Goal: Task Accomplishment & Management: Manage account settings

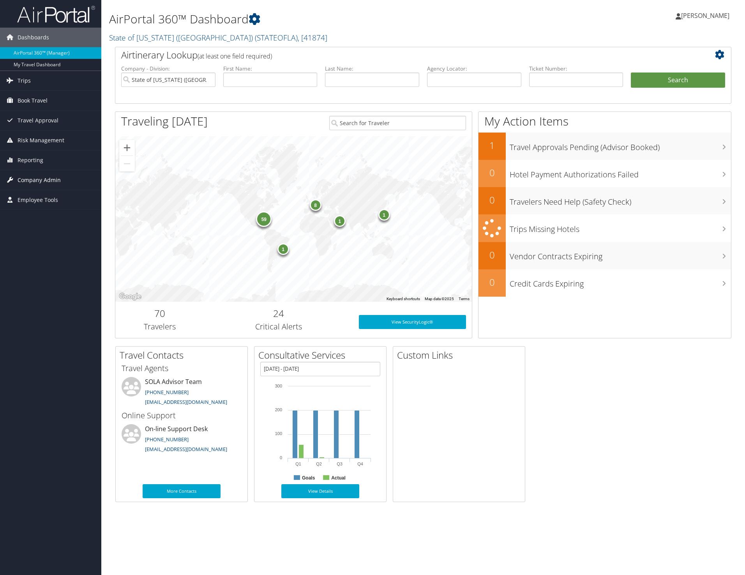
click at [28, 179] on span "Company Admin" at bounding box center [39, 179] width 43 height 19
click at [22, 219] on link "People" at bounding box center [50, 219] width 101 height 12
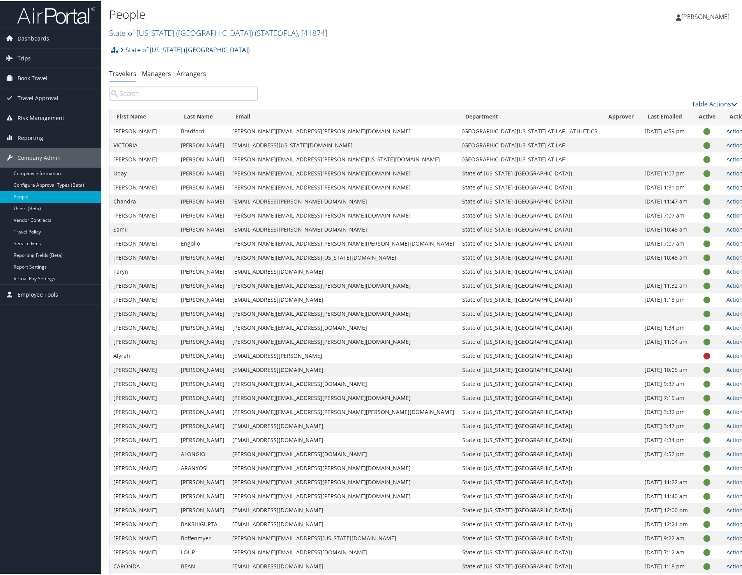
click at [744, 129] on icon at bounding box center [747, 129] width 5 height 5
click at [326, 215] on td "michael.sarver@la.gov" at bounding box center [343, 214] width 230 height 14
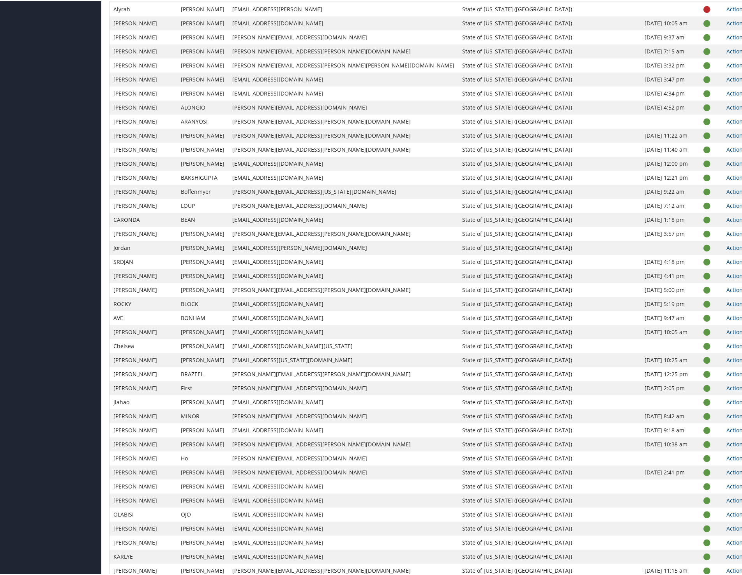
scroll to position [351, 0]
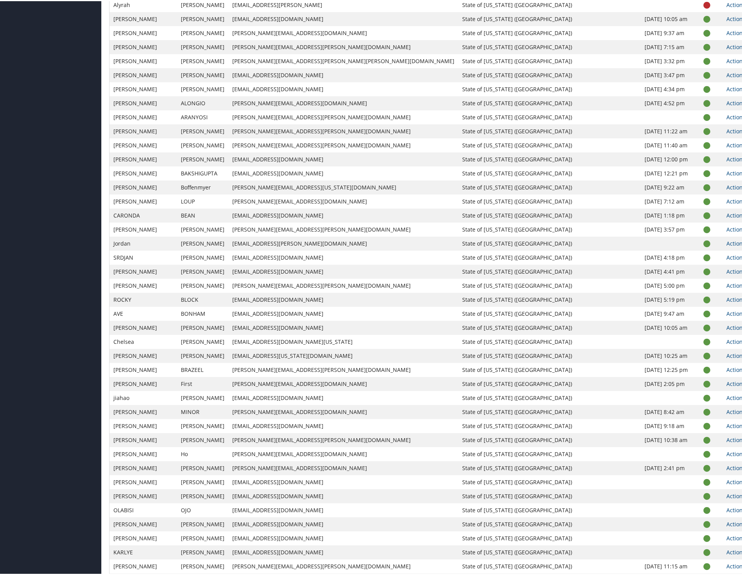
click at [353, 466] on td "thomas_saulsby@sulabschool.com" at bounding box center [343, 467] width 230 height 14
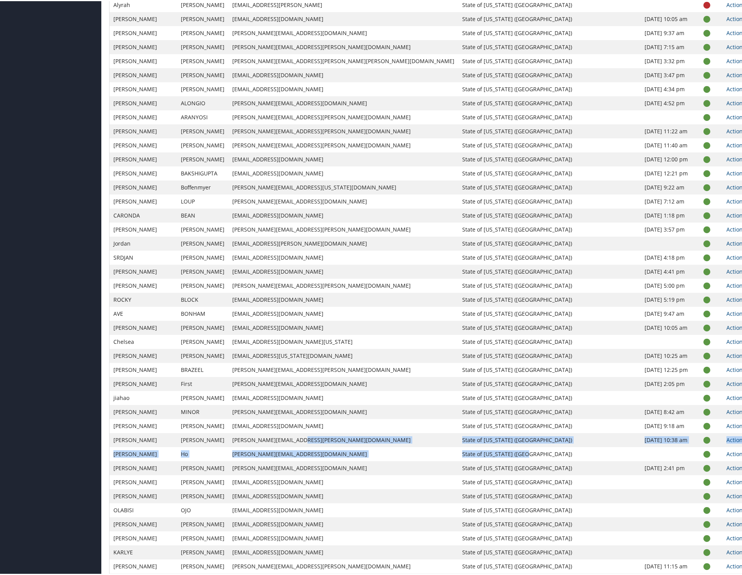
drag, startPoint x: 326, startPoint y: 439, endPoint x: 526, endPoint y: 447, distance: 200.4
click at [526, 447] on tbody "Tambria Bradford tambria.bradford@deactivesubr.edu UNIV OF LOUISIANA AT LAF - A…" at bounding box center [432, 474] width 647 height 1402
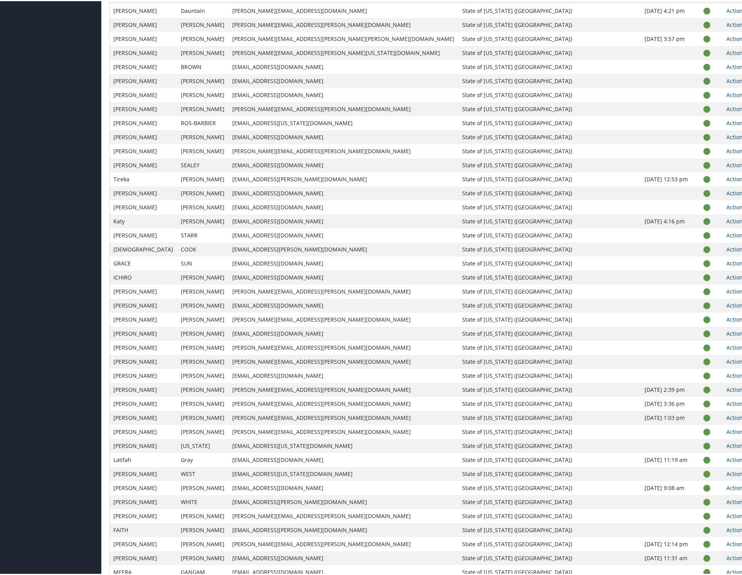
scroll to position [935, 0]
click at [346, 545] on td "creighton.cathey.dcfs@la.gov" at bounding box center [343, 541] width 230 height 14
click at [726, 543] on link "Actions" at bounding box center [738, 541] width 25 height 7
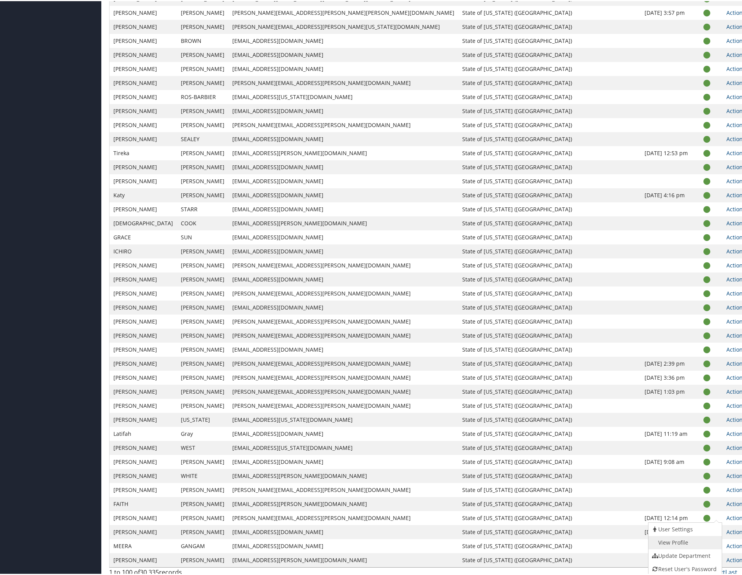
click at [677, 541] on link "View Profile" at bounding box center [684, 540] width 72 height 13
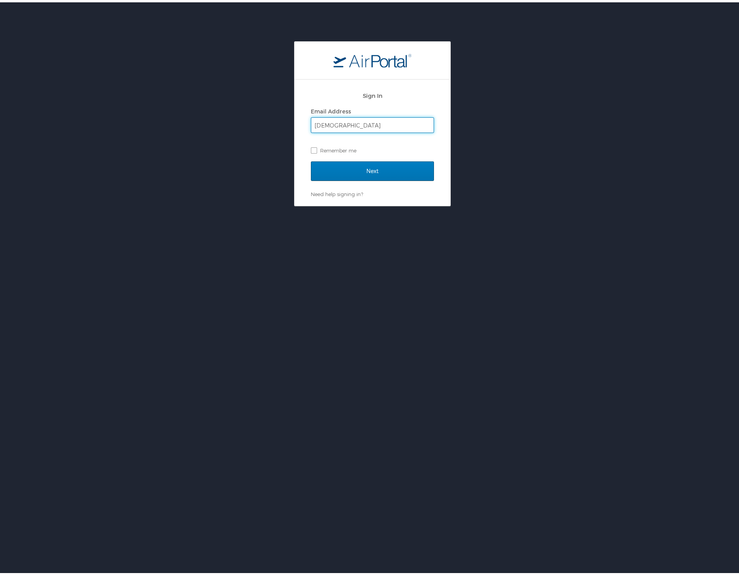
type input "[PERSON_NAME][EMAIL_ADDRESS][PERSON_NAME][DOMAIN_NAME]"
click at [311, 159] on input "Next" at bounding box center [372, 168] width 123 height 19
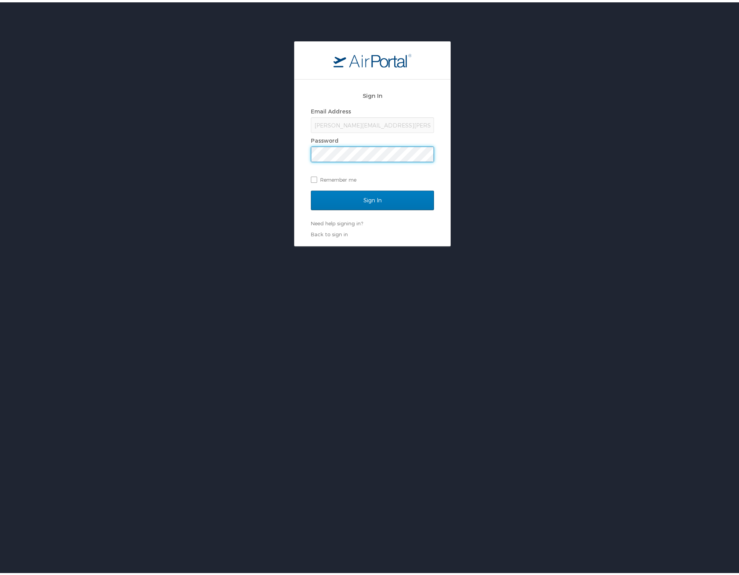
click at [311, 188] on input "Sign In" at bounding box center [372, 197] width 123 height 19
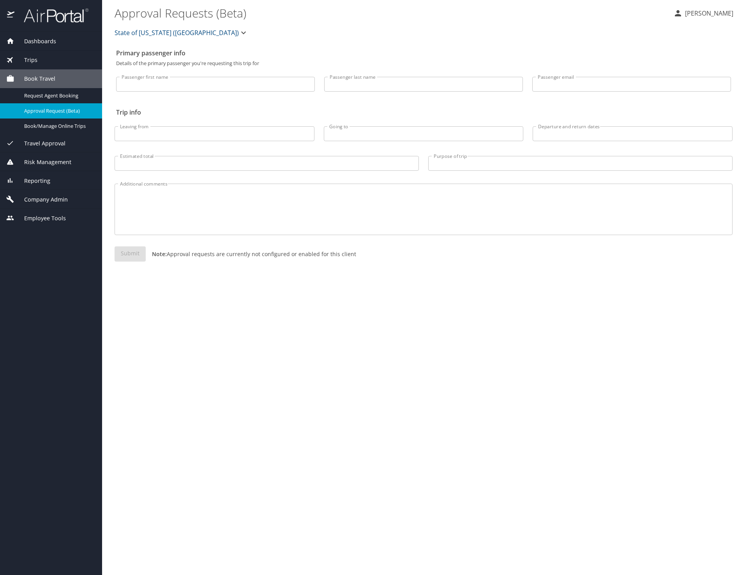
click at [163, 32] on span "State of [US_STATE] ([GEOGRAPHIC_DATA])" at bounding box center [177, 32] width 124 height 11
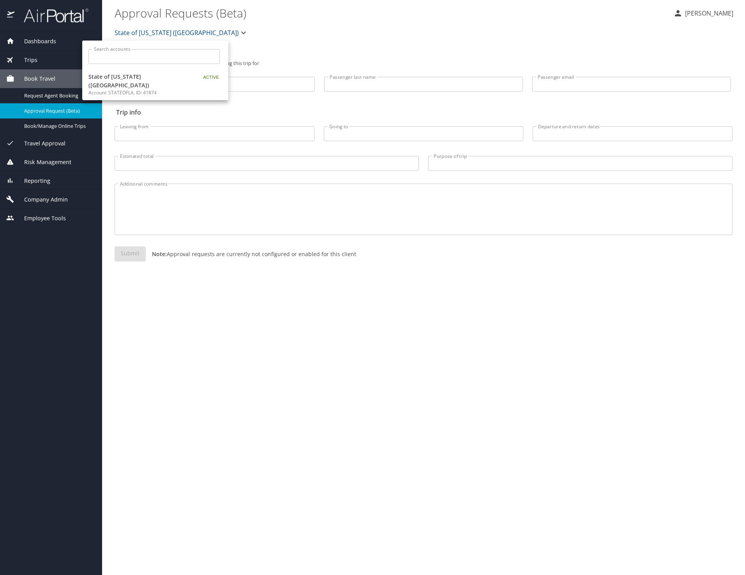
click at [386, 47] on div at bounding box center [372, 287] width 745 height 575
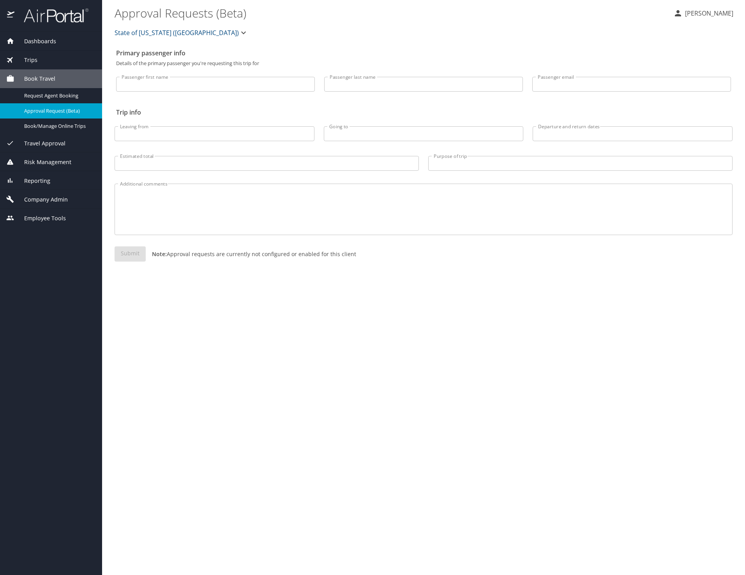
click at [51, 204] on div "Company Admin" at bounding box center [51, 199] width 102 height 19
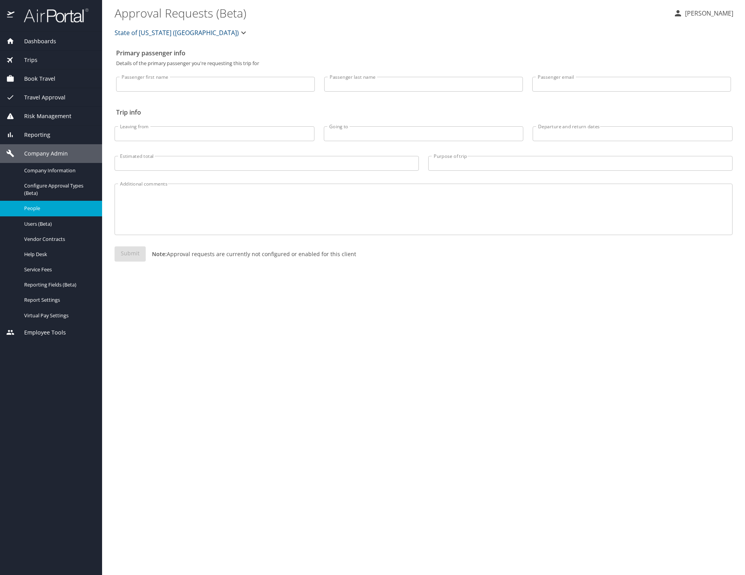
click at [44, 203] on link "People" at bounding box center [51, 208] width 102 height 15
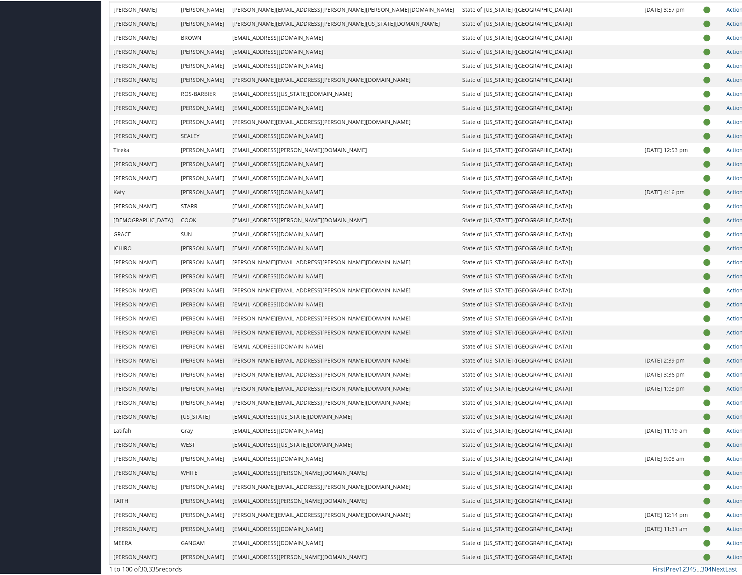
scroll to position [964, 0]
click at [726, 511] on link "Actions" at bounding box center [738, 511] width 25 height 7
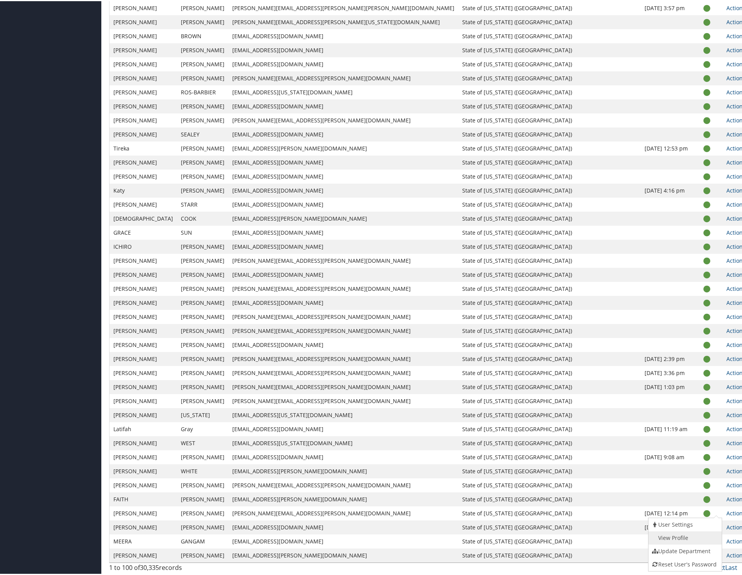
click at [684, 537] on link "View Profile" at bounding box center [684, 536] width 72 height 13
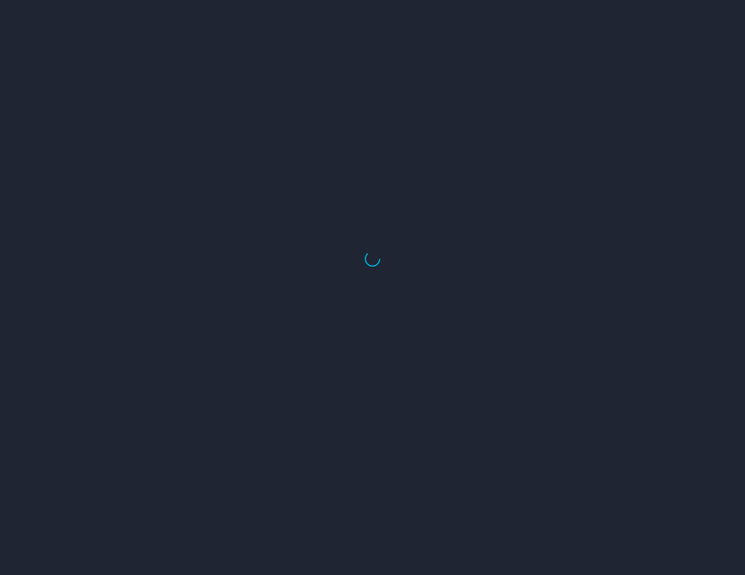
select select "US"
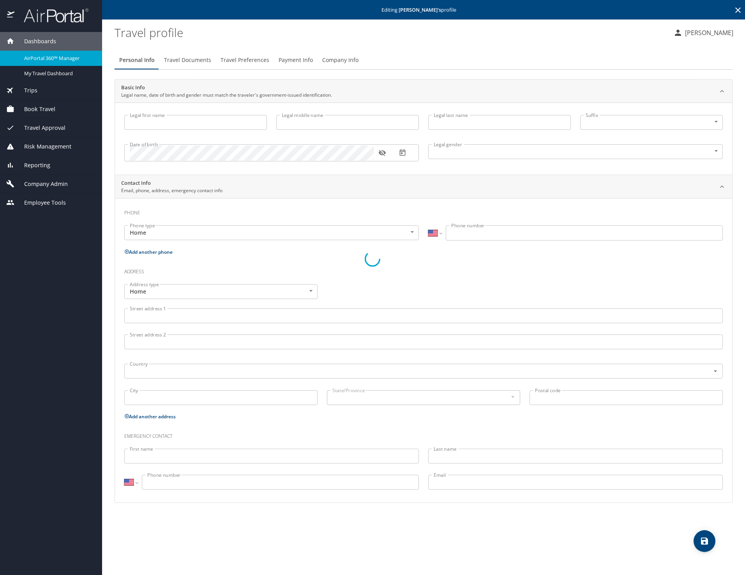
type input "[PERSON_NAME]"
type input "[DEMOGRAPHIC_DATA]"
type input "[PERSON_NAME]"
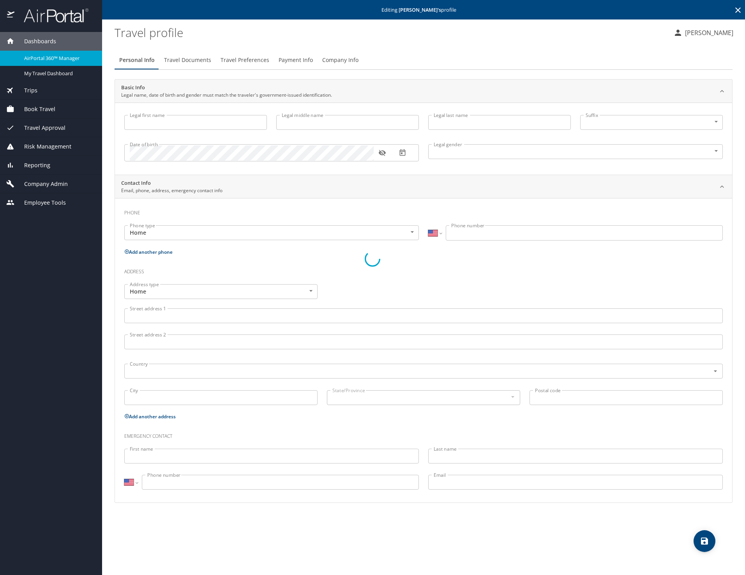
type input "[PERSON_NAME]"
select select "NL"
type input "87800075"
select select "US"
select select "NL"
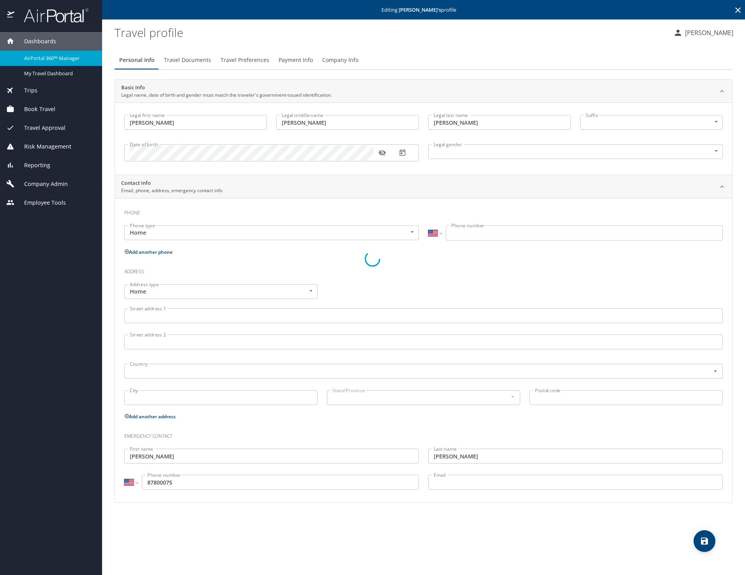
select select "NL"
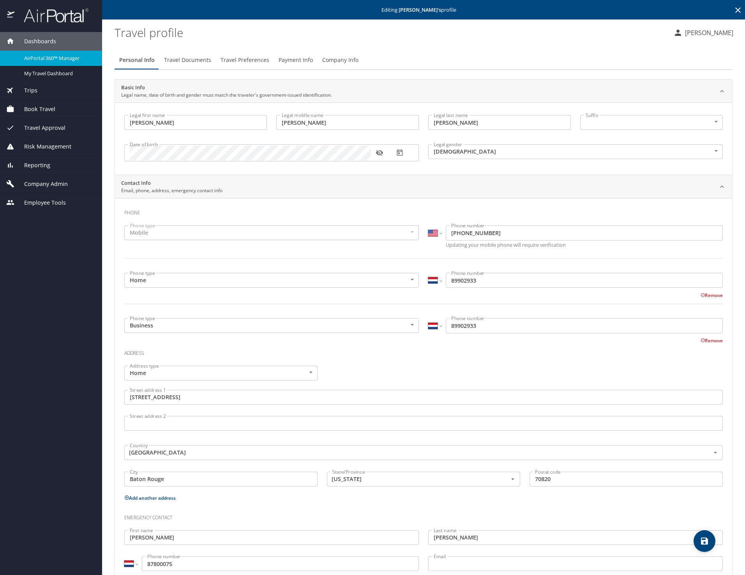
click at [259, 60] on span "Travel Preferences" at bounding box center [244, 60] width 49 height 10
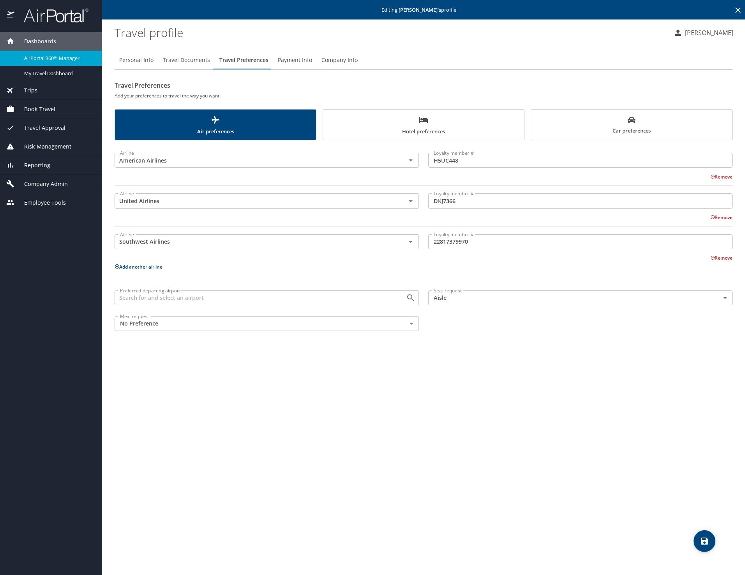
click at [291, 58] on span "Payment Info" at bounding box center [295, 60] width 34 height 10
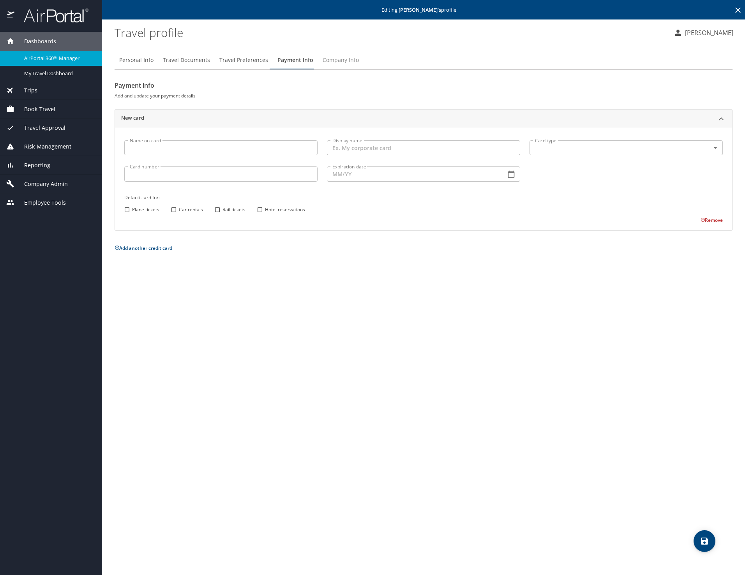
click at [345, 62] on span "Company Info" at bounding box center [341, 60] width 36 height 10
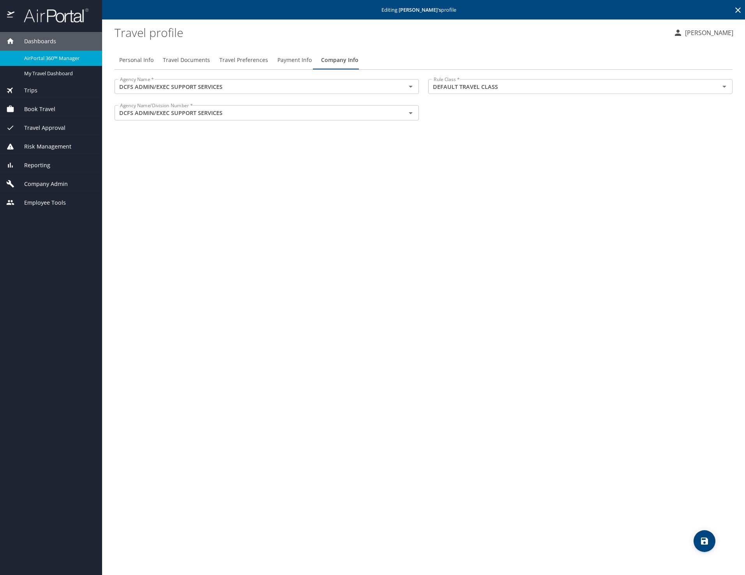
click at [134, 59] on span "Personal Info" at bounding box center [136, 60] width 34 height 10
select select "US"
select select "NL"
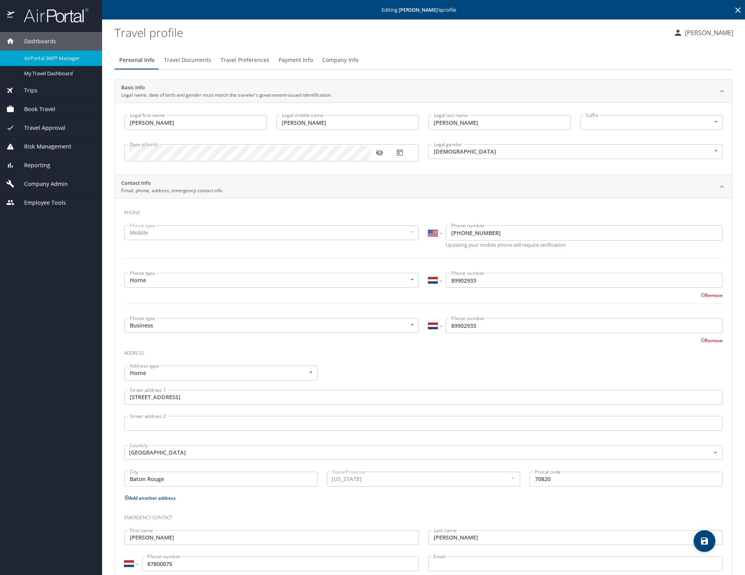
click at [37, 165] on span "Reporting" at bounding box center [32, 165] width 36 height 9
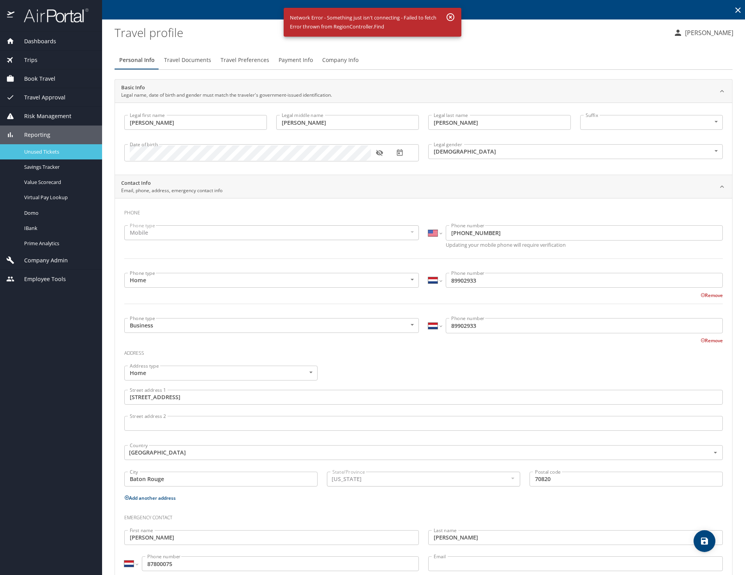
click at [61, 155] on span "Unused Tickets" at bounding box center [58, 151] width 69 height 7
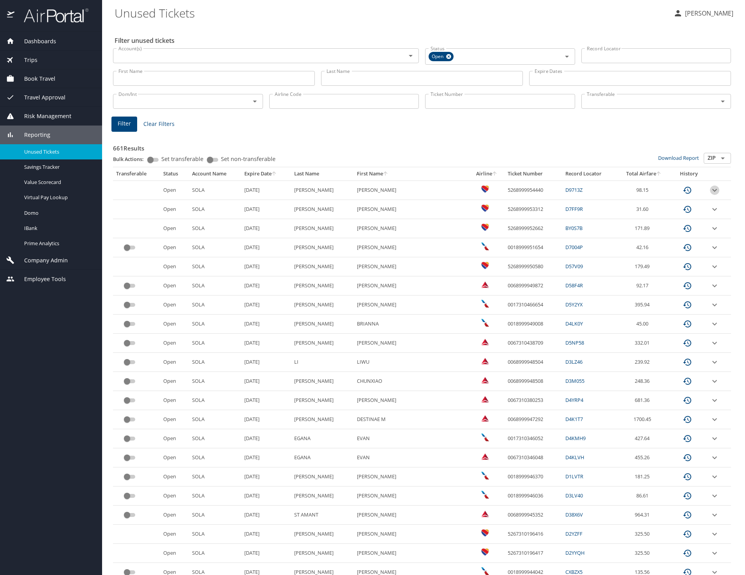
click at [710, 191] on icon "expand row" at bounding box center [714, 189] width 9 height 9
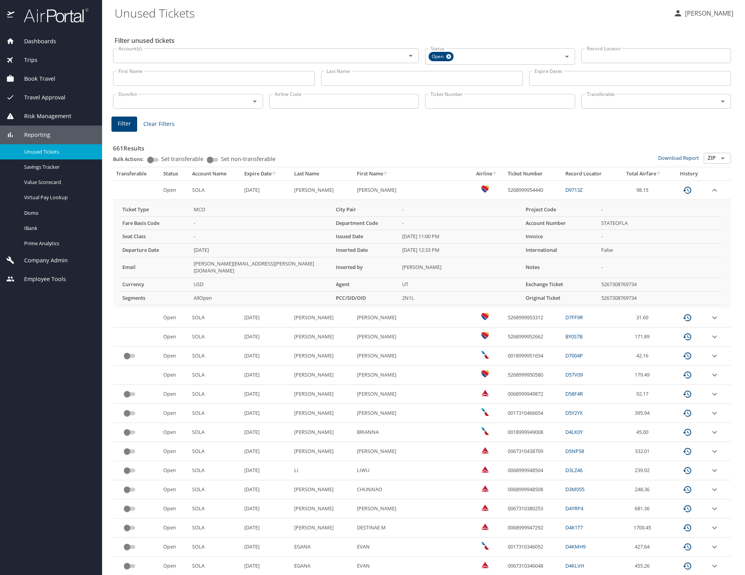
click at [710, 191] on icon "expand row" at bounding box center [714, 189] width 9 height 9
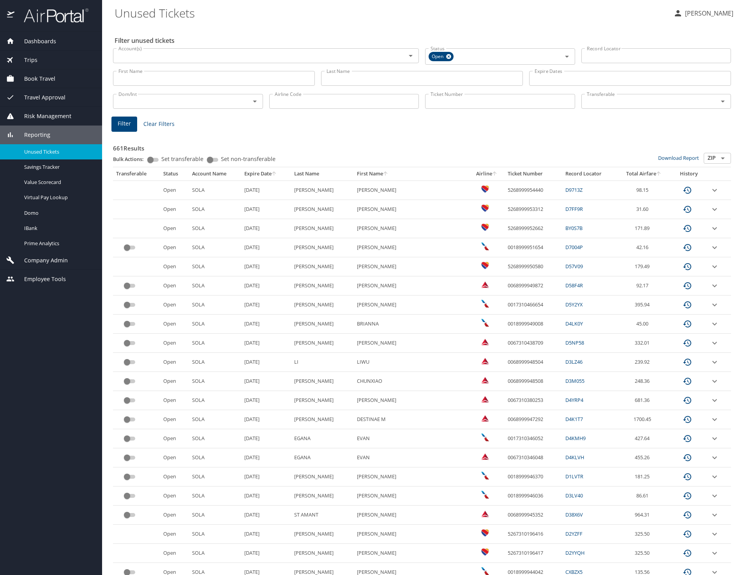
click at [682, 191] on icon "custom pagination table" at bounding box center [686, 189] width 9 height 9
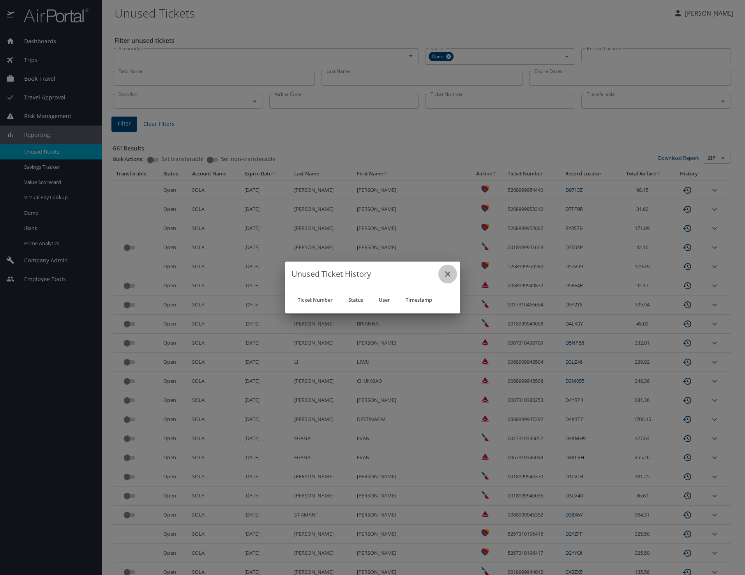
click at [446, 272] on icon "close" at bounding box center [447, 273] width 5 height 5
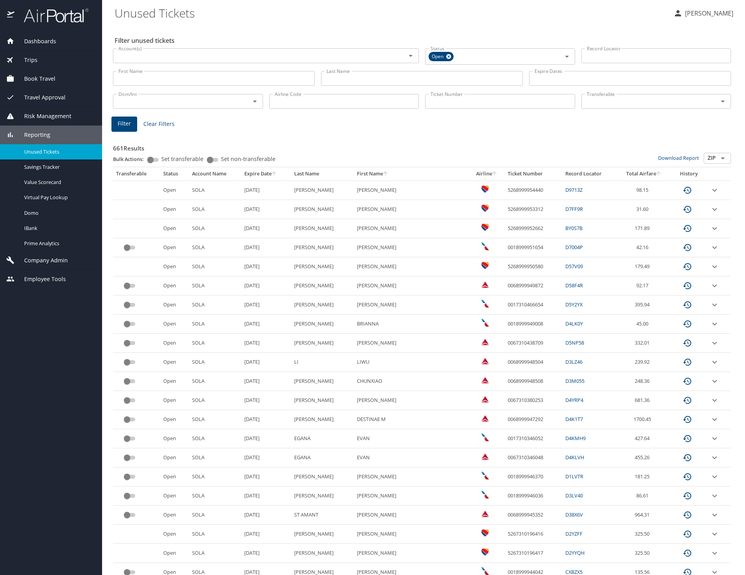
click at [67, 259] on span "Company Admin" at bounding box center [40, 260] width 53 height 9
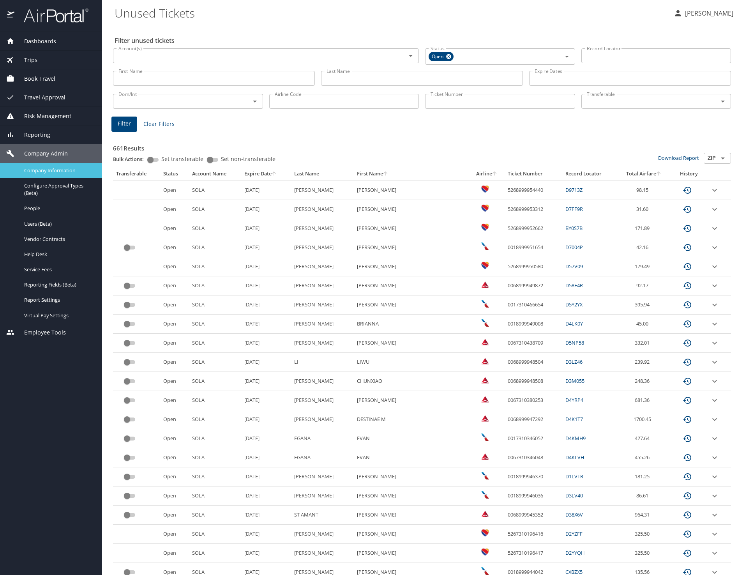
click at [66, 174] on span "Company Information" at bounding box center [58, 170] width 69 height 7
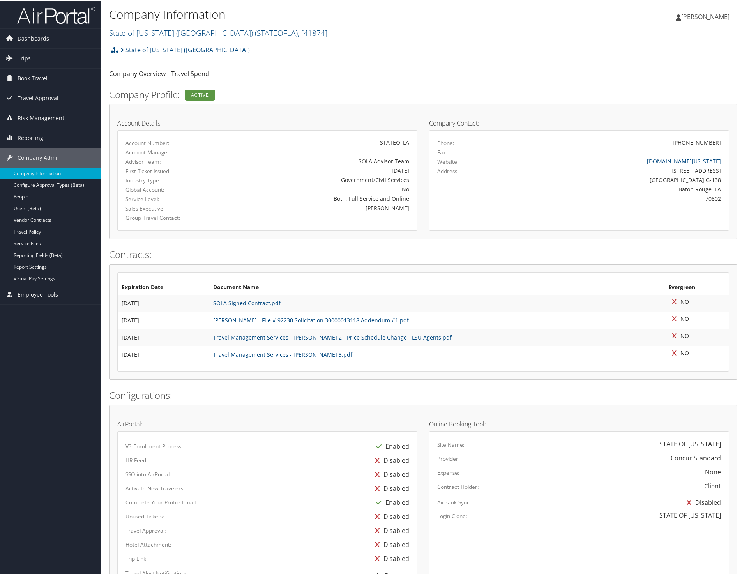
click at [196, 71] on link "Travel Spend" at bounding box center [190, 72] width 38 height 9
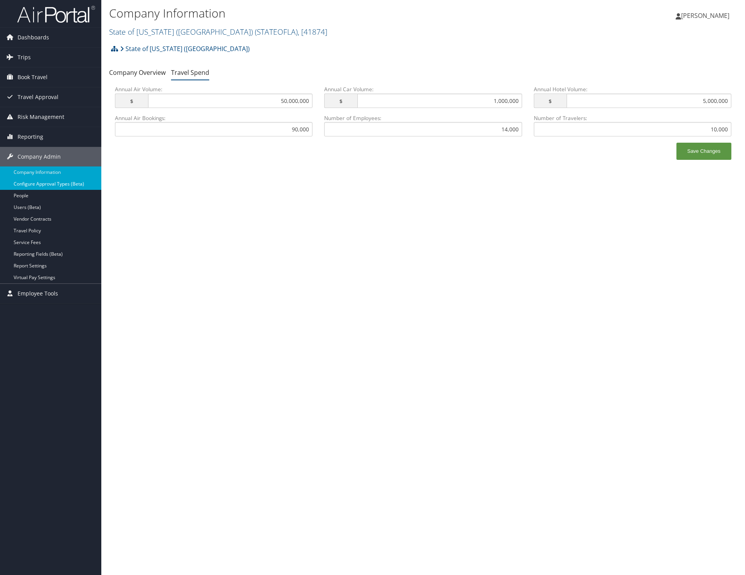
click at [47, 188] on link "Configure Approval Types (Beta)" at bounding box center [50, 184] width 101 height 12
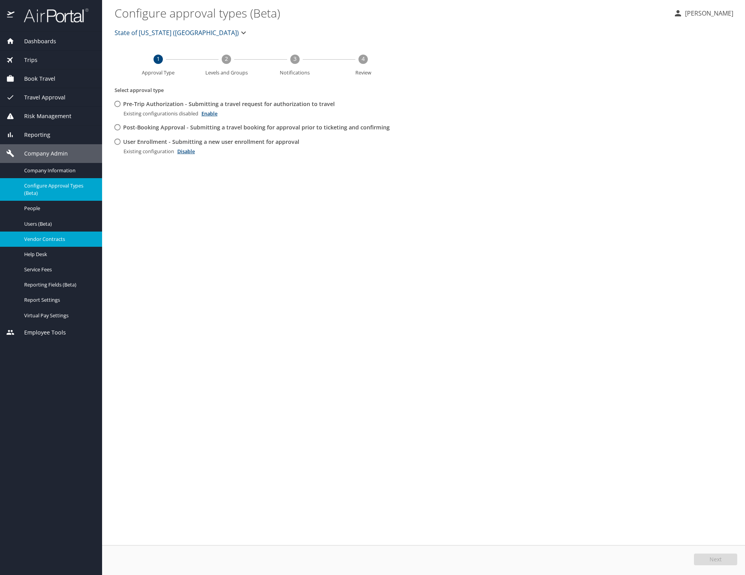
click at [51, 245] on link "Vendor Contracts" at bounding box center [51, 238] width 102 height 15
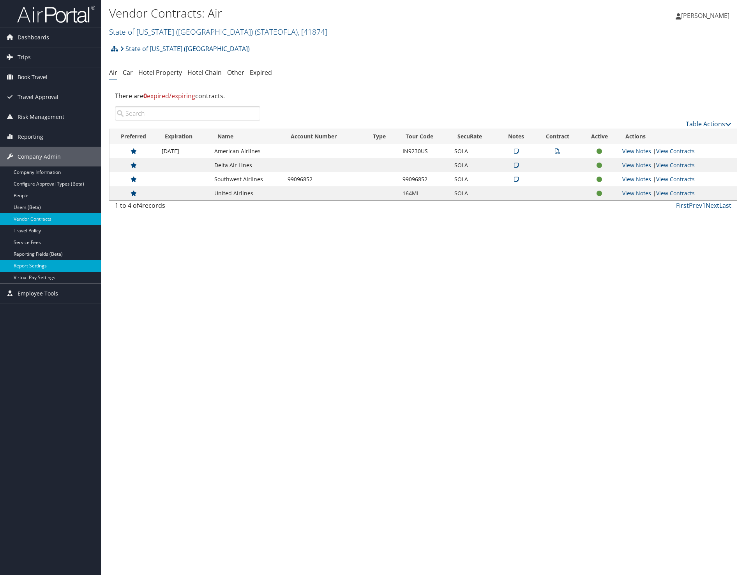
click at [48, 266] on link "Report Settings" at bounding box center [50, 266] width 101 height 12
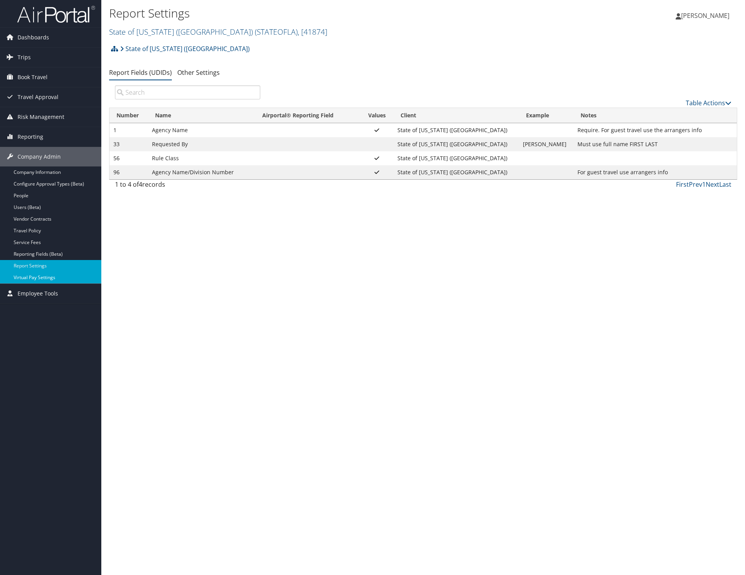
click at [23, 275] on link "Virtual Pay Settings" at bounding box center [50, 277] width 101 height 12
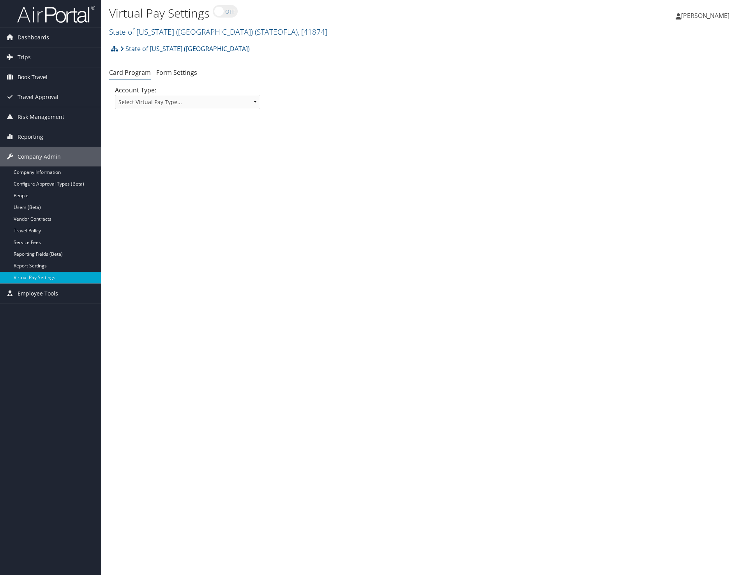
click at [201, 92] on div "Account Type: Select Virtual Pay Type... Virtual Pay Lite WEX US Bank Comdata A…" at bounding box center [187, 100] width 157 height 30
click at [201, 98] on select "Select Virtual Pay Type... Virtual Pay Lite WEX US Bank Comdata Airplus" at bounding box center [187, 102] width 145 height 14
click at [175, 76] on link "Form Settings" at bounding box center [176, 72] width 41 height 9
click at [176, 104] on select "Select Virtual Pay Type... Virtual Pay Lite WEX US Bank Comdata Airplus" at bounding box center [187, 102] width 145 height 14
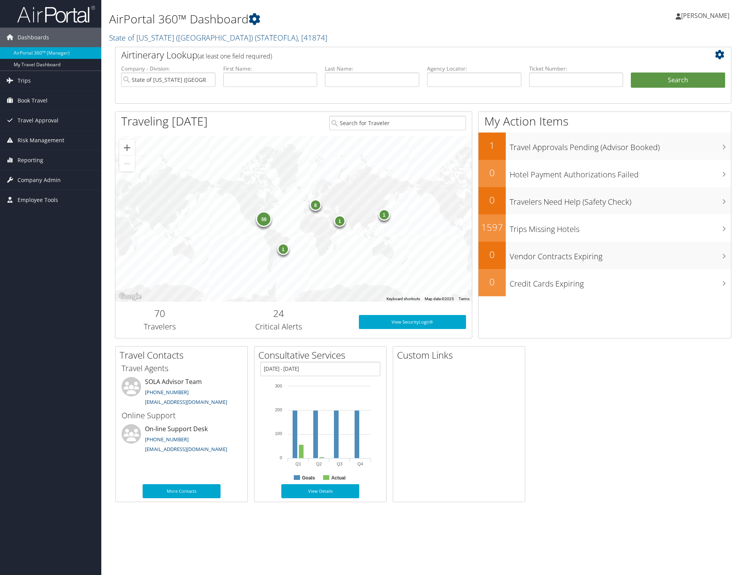
click at [262, 221] on div "59" at bounding box center [264, 219] width 16 height 16
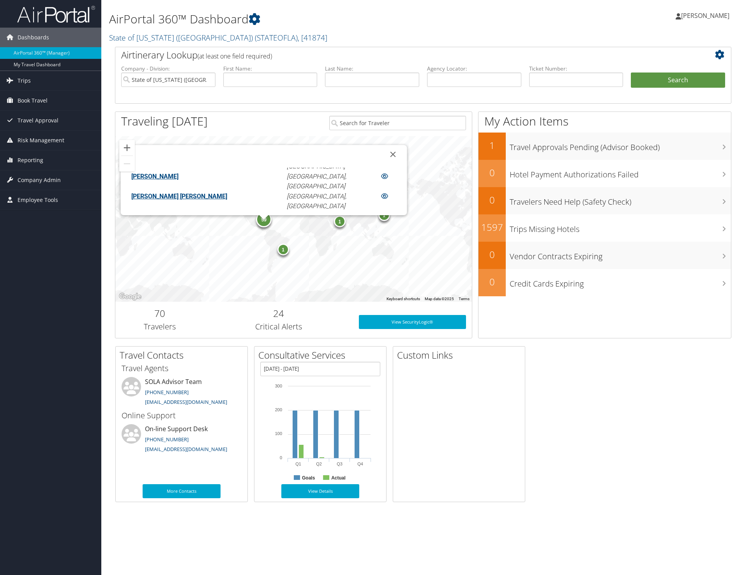
scroll to position [195, 0]
click at [385, 219] on div "1" at bounding box center [384, 215] width 12 height 12
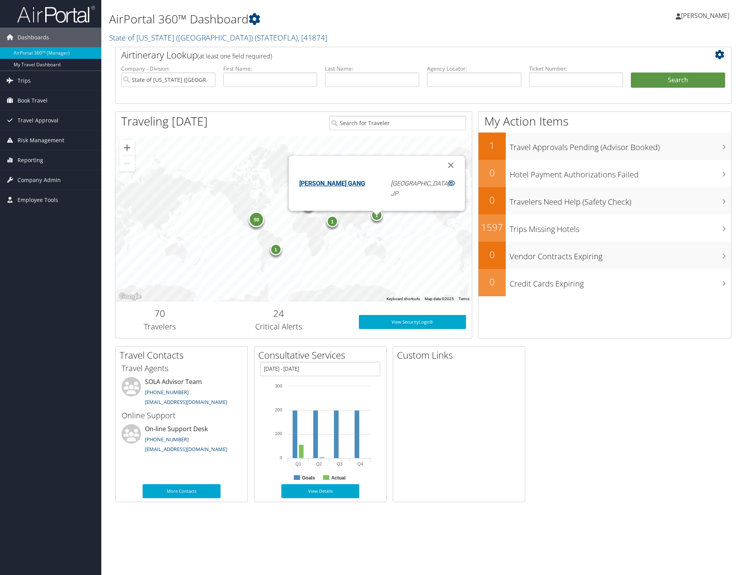
click at [332, 222] on div "1" at bounding box center [332, 221] width 12 height 12
click at [278, 253] on div "1" at bounding box center [276, 249] width 12 height 12
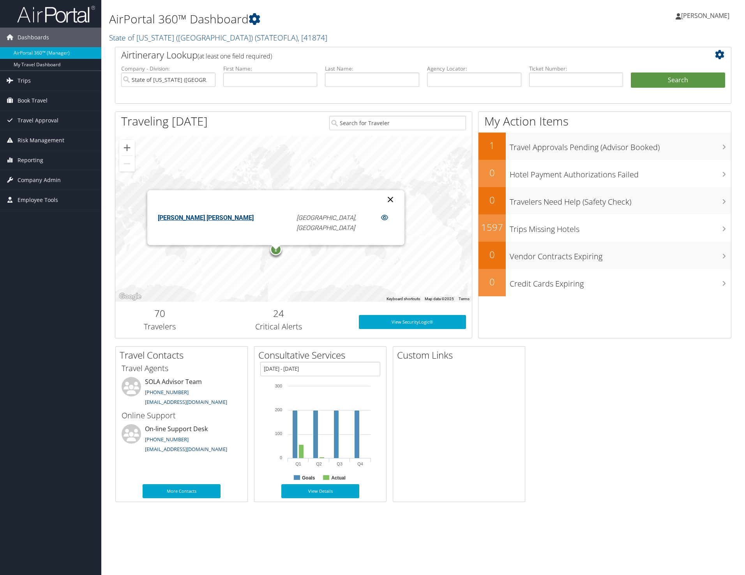
click at [381, 200] on button "Close" at bounding box center [390, 199] width 19 height 19
click at [309, 208] on div "8" at bounding box center [308, 205] width 12 height 12
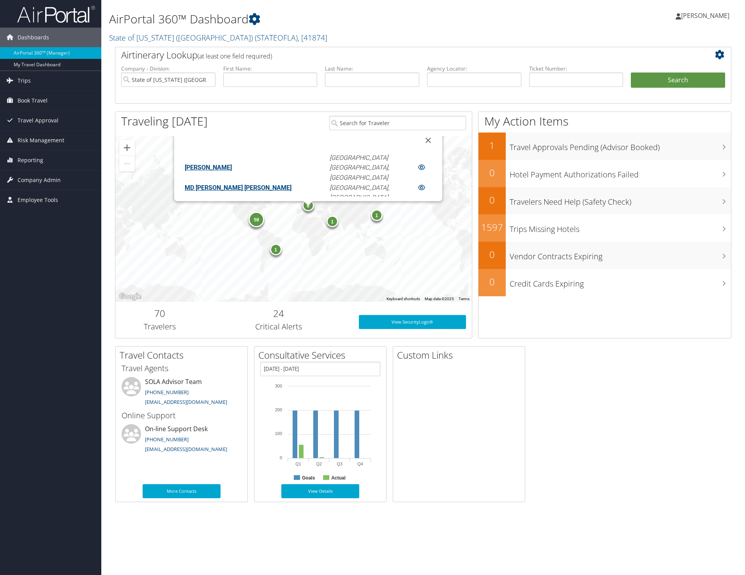
scroll to position [91, 0]
click at [419, 139] on button "Close" at bounding box center [428, 140] width 19 height 19
click at [39, 182] on span "Company Admin" at bounding box center [39, 179] width 43 height 19
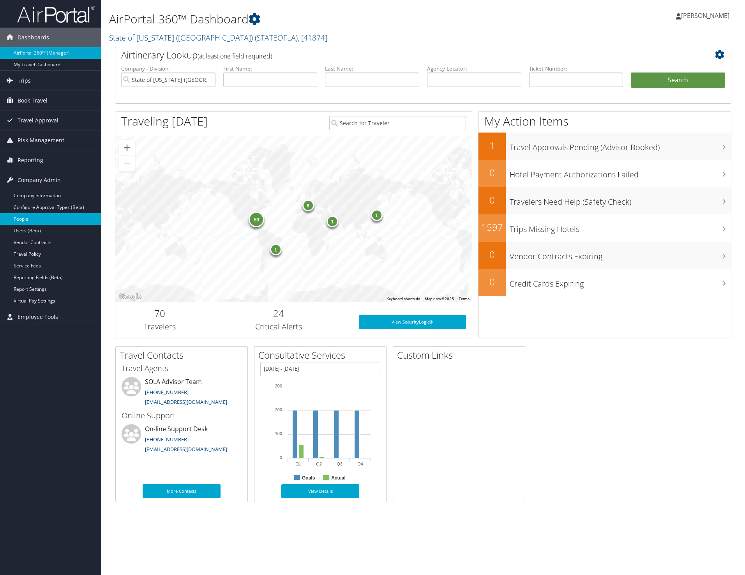
click at [23, 222] on link "People" at bounding box center [50, 219] width 101 height 12
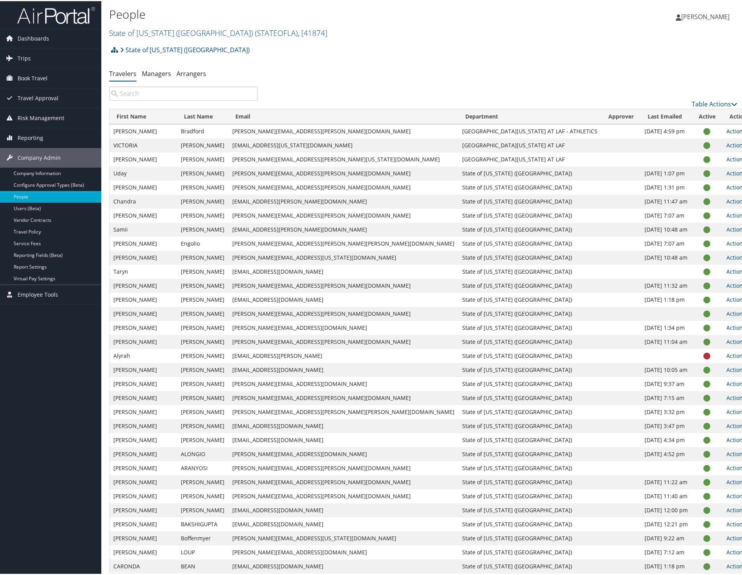
click at [744, 129] on icon at bounding box center [747, 129] width 5 height 5
click at [699, 147] on link "User Settings" at bounding box center [684, 141] width 72 height 13
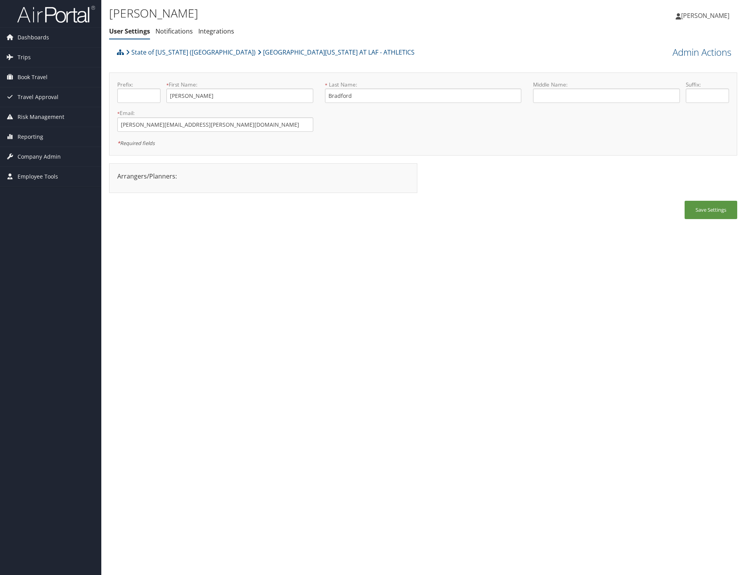
click at [236, 183] on div at bounding box center [262, 183] width 303 height 4
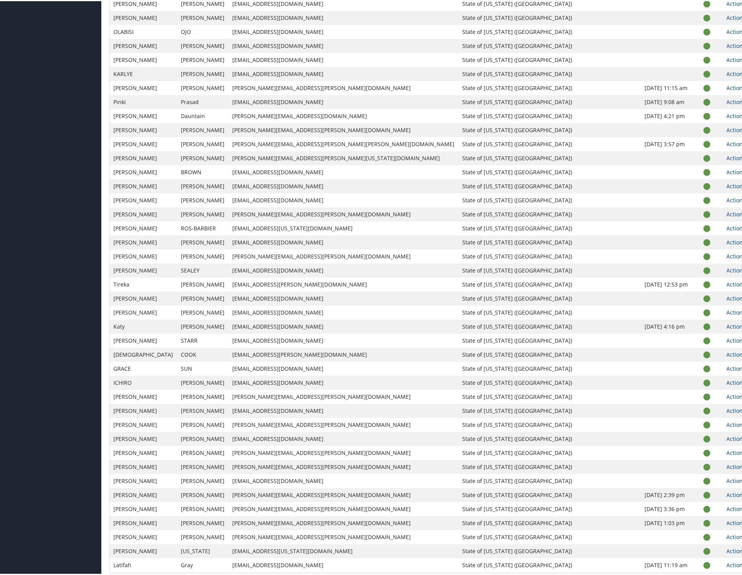
scroll to position [964, 0]
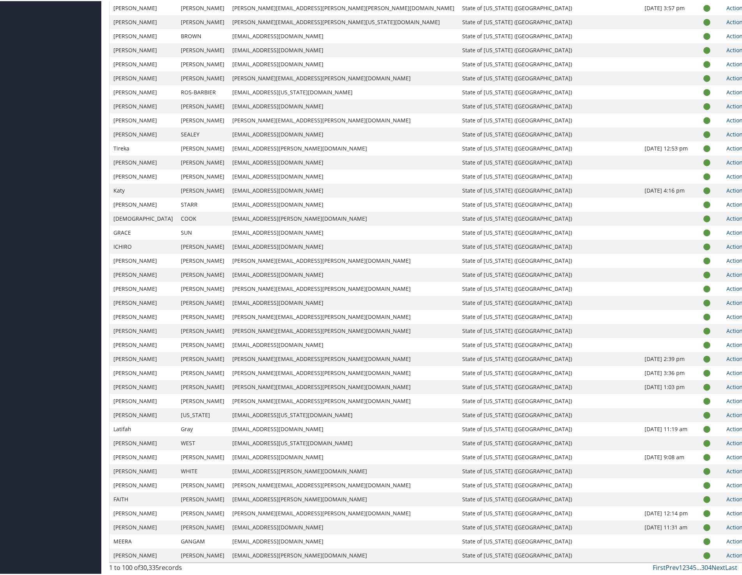
click at [726, 512] on link "Actions" at bounding box center [738, 511] width 25 height 7
click at [700, 518] on link "User Settings" at bounding box center [684, 522] width 72 height 13
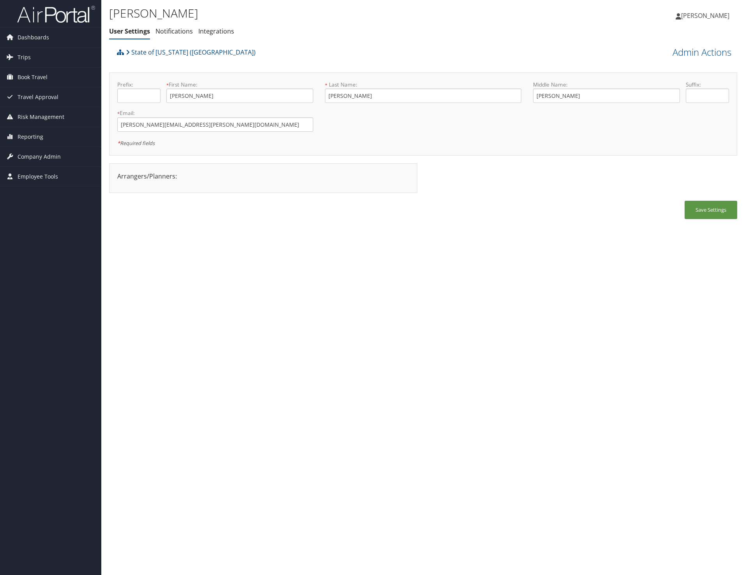
click at [152, 183] on div at bounding box center [262, 183] width 303 height 4
drag, startPoint x: 123, startPoint y: 170, endPoint x: 187, endPoint y: 185, distance: 65.7
click at [187, 185] on div "Arrangers/Planners: Edit Arrangers & Planners Alicia Reynolds AMANDA DESHOTEL A…" at bounding box center [263, 178] width 308 height 30
drag, startPoint x: 187, startPoint y: 185, endPoint x: 223, endPoint y: 246, distance: 70.6
click at [223, 246] on div "Creighton Cathey User Settings Notifications Integrations User Settings Notific…" at bounding box center [422, 287] width 643 height 575
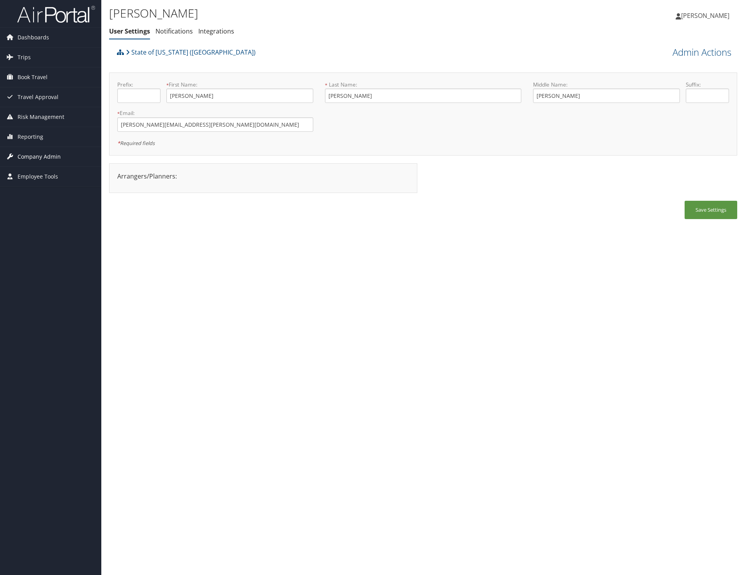
click at [27, 159] on span "Company Admin" at bounding box center [39, 156] width 43 height 19
click at [36, 137] on span "Reporting" at bounding box center [31, 136] width 26 height 19
click at [41, 117] on span "Risk Management" at bounding box center [41, 116] width 47 height 19
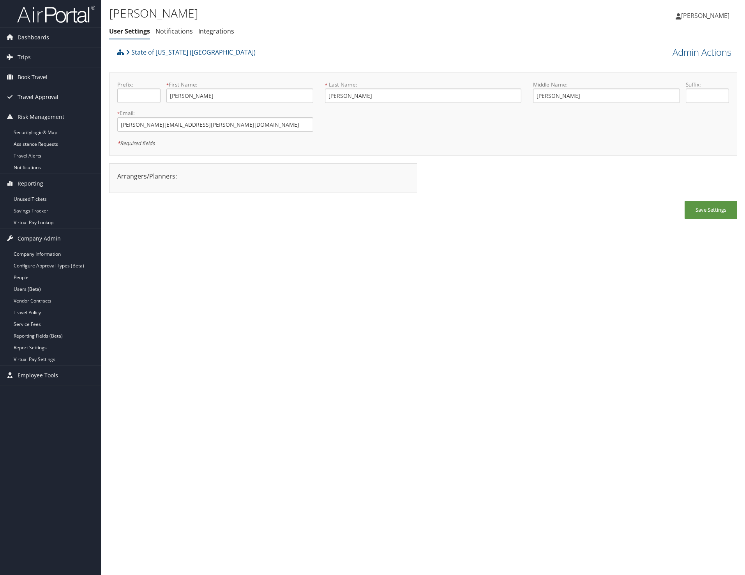
click at [37, 89] on span "Travel Approval" at bounding box center [38, 96] width 41 height 19
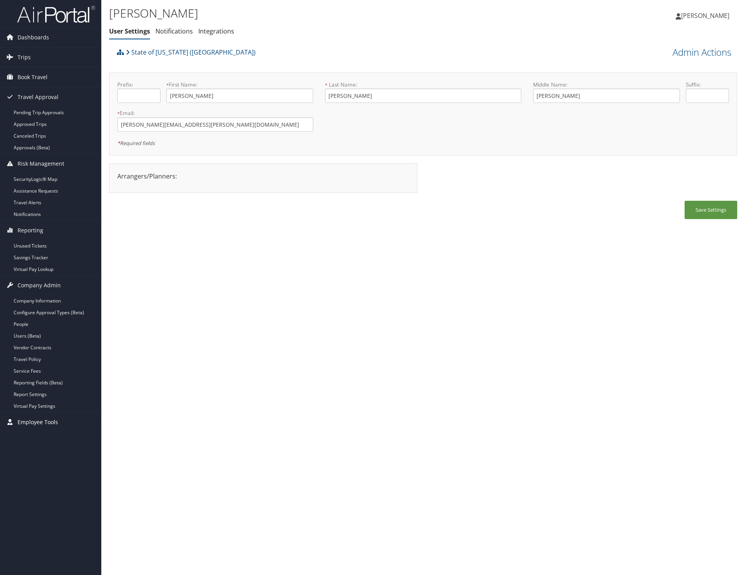
click at [31, 425] on span "Employee Tools" at bounding box center [38, 421] width 41 height 19
click at [26, 323] on link "People" at bounding box center [50, 324] width 101 height 12
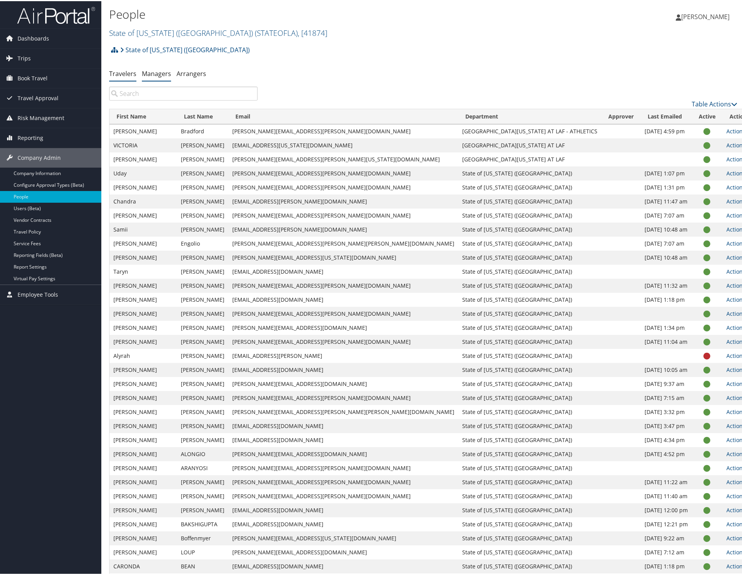
click at [155, 76] on link "Managers" at bounding box center [156, 72] width 29 height 9
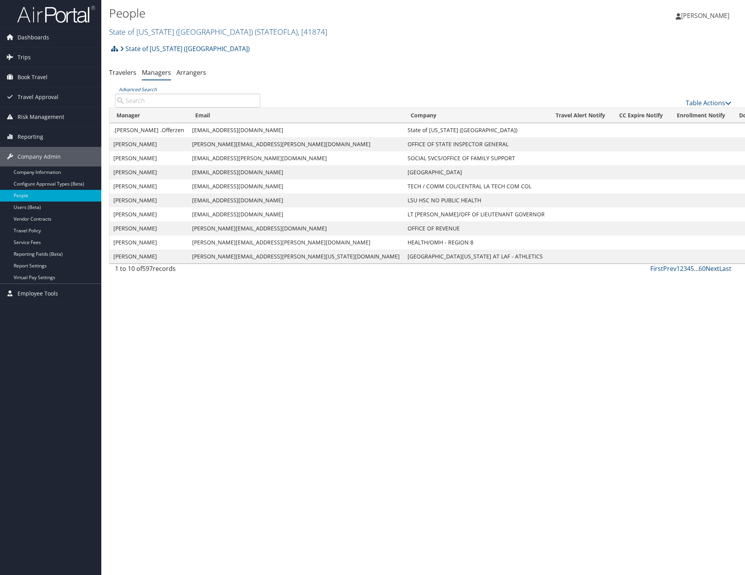
click at [710, 271] on link "Next" at bounding box center [712, 268] width 14 height 9
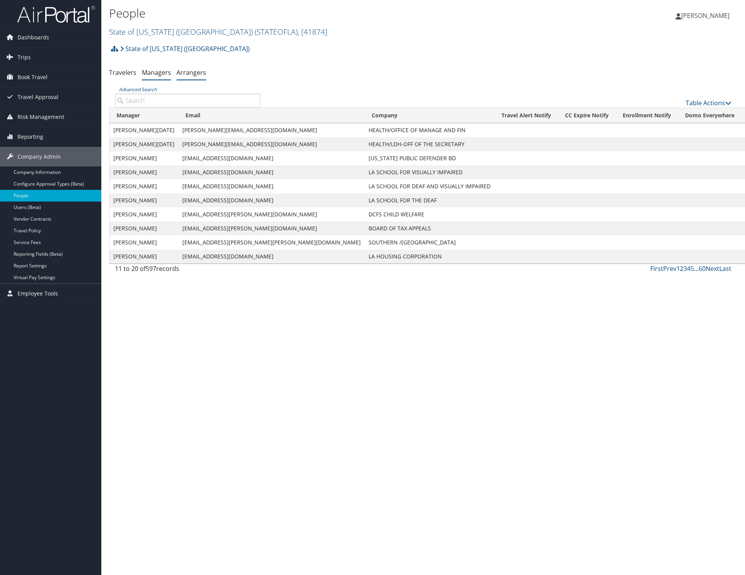
click at [196, 77] on li "Arrangers" at bounding box center [191, 73] width 30 height 14
click at [192, 69] on link "Arrangers" at bounding box center [191, 72] width 30 height 9
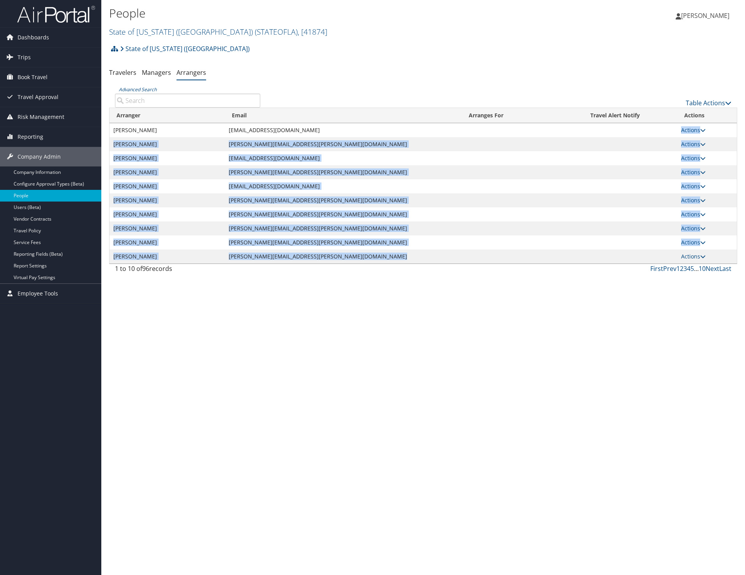
drag, startPoint x: 487, startPoint y: 131, endPoint x: 488, endPoint y: 262, distance: 130.5
click at [488, 262] on tbody "[PERSON_NAME] [EMAIL_ADDRESS][DOMAIN_NAME] Actions View Profile View Group Edit…" at bounding box center [422, 193] width 627 height 140
click at [488, 262] on td at bounding box center [507, 256] width 91 height 14
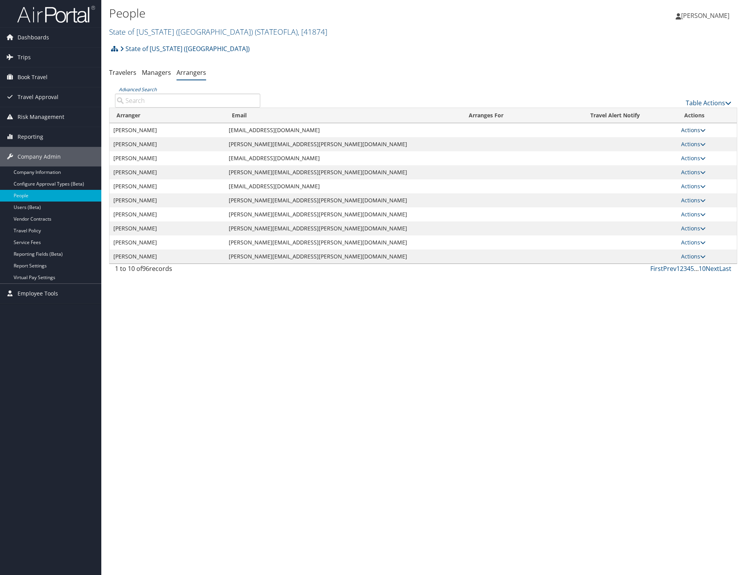
click at [694, 132] on link "Actions" at bounding box center [693, 129] width 25 height 7
click at [711, 157] on link "View Group" at bounding box center [702, 154] width 43 height 13
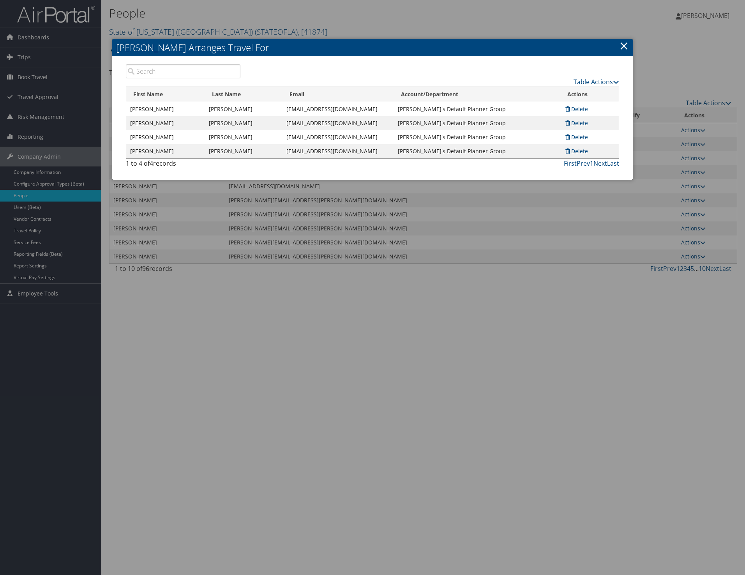
click at [620, 48] on link "×" at bounding box center [623, 46] width 9 height 16
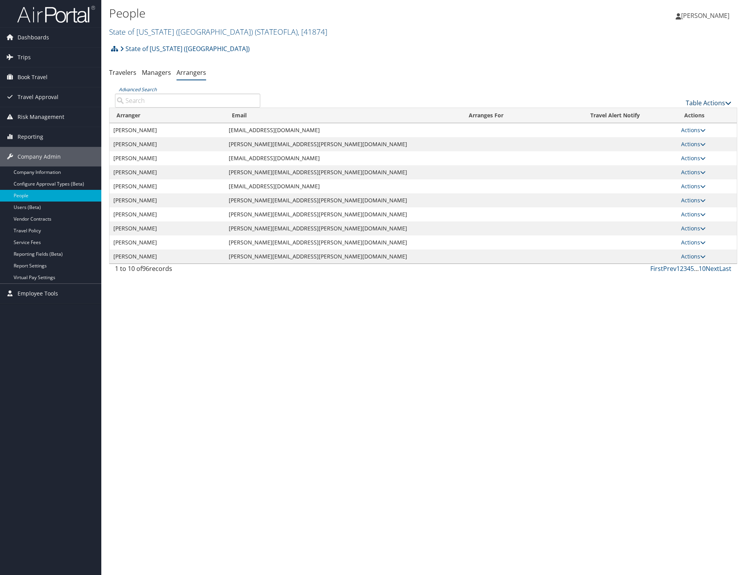
click at [722, 102] on link "Table Actions" at bounding box center [709, 103] width 46 height 9
click at [691, 143] on link "Column Visibility" at bounding box center [682, 141] width 102 height 13
click at [636, 72] on div at bounding box center [372, 287] width 745 height 575
click at [694, 130] on link "Actions" at bounding box center [693, 129] width 25 height 7
click at [442, 469] on div "People State of [US_STATE] (SOLA) ( STATEOFLA ) , [ 41874 ] State of [US_STATE]…" at bounding box center [422, 287] width 643 height 575
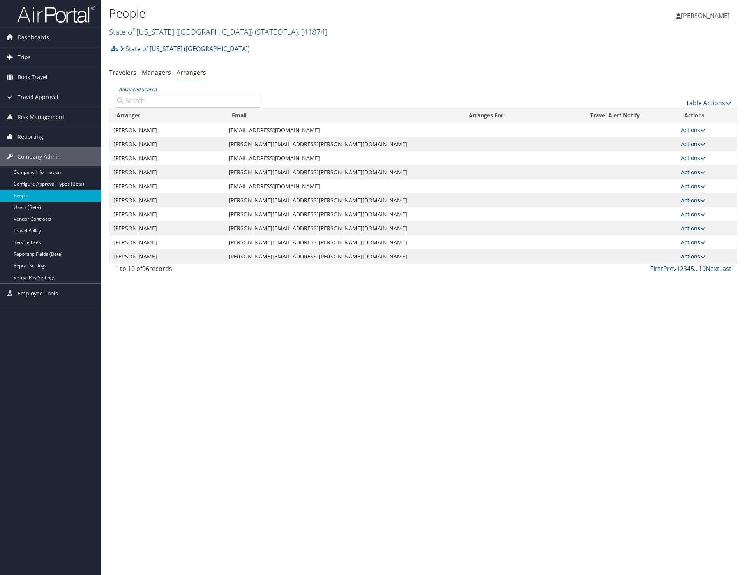
click at [686, 254] on link "Actions" at bounding box center [693, 255] width 25 height 7
click at [695, 282] on link "View Group" at bounding box center [702, 280] width 43 height 13
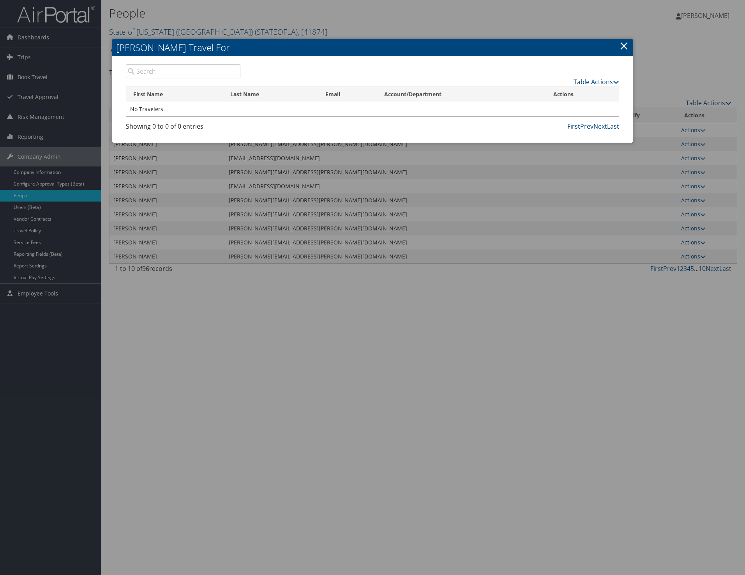
click at [626, 48] on link "×" at bounding box center [623, 46] width 9 height 16
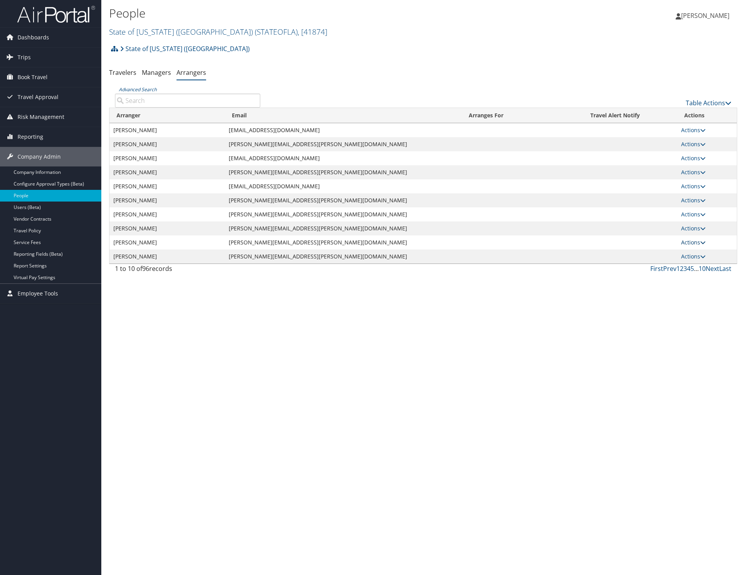
click at [701, 242] on icon at bounding box center [702, 242] width 5 height 5
click at [713, 267] on link "View Group" at bounding box center [702, 266] width 43 height 13
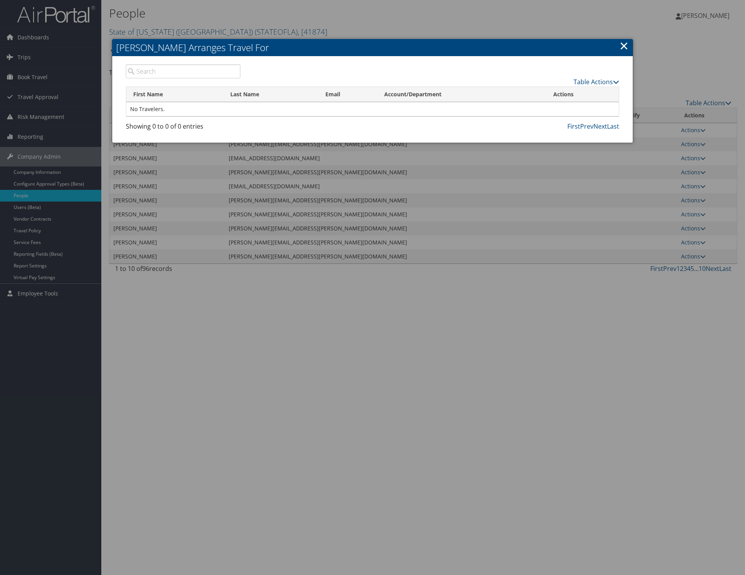
click at [624, 46] on link "×" at bounding box center [623, 46] width 9 height 16
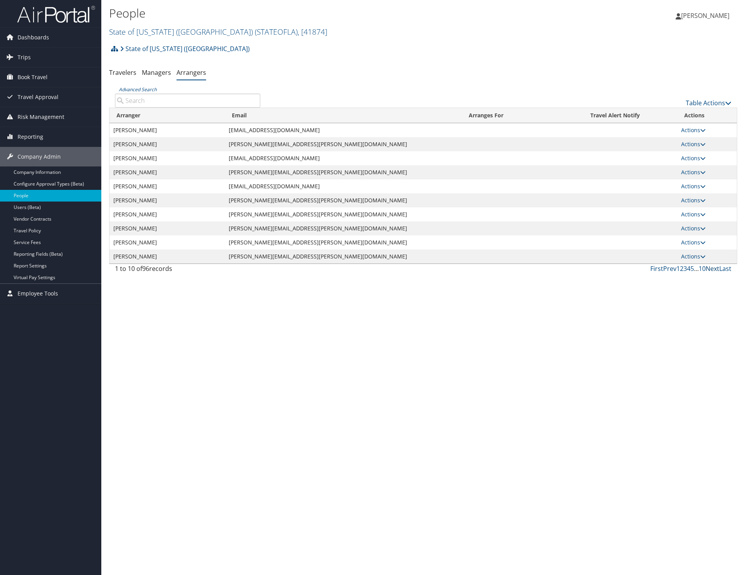
click at [711, 267] on link "Next" at bounding box center [712, 268] width 14 height 9
click at [703, 254] on icon at bounding box center [704, 256] width 5 height 5
click at [701, 278] on link "View Group" at bounding box center [702, 280] width 43 height 13
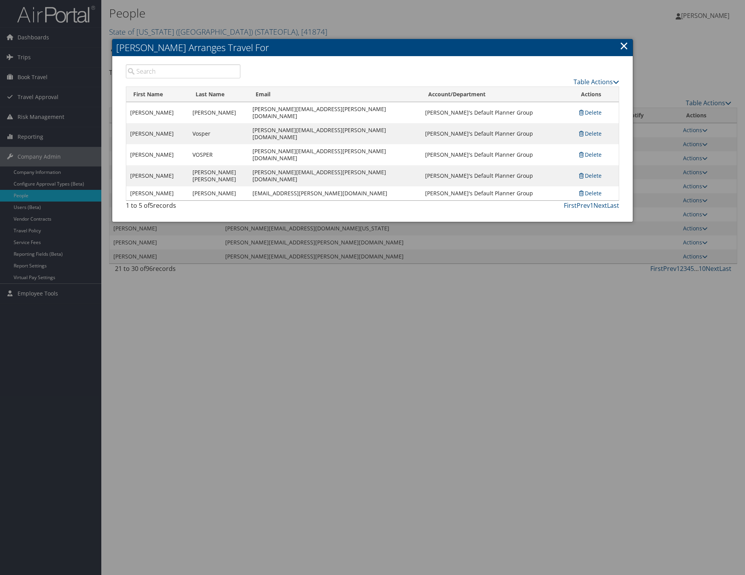
click at [624, 48] on link "×" at bounding box center [623, 46] width 9 height 16
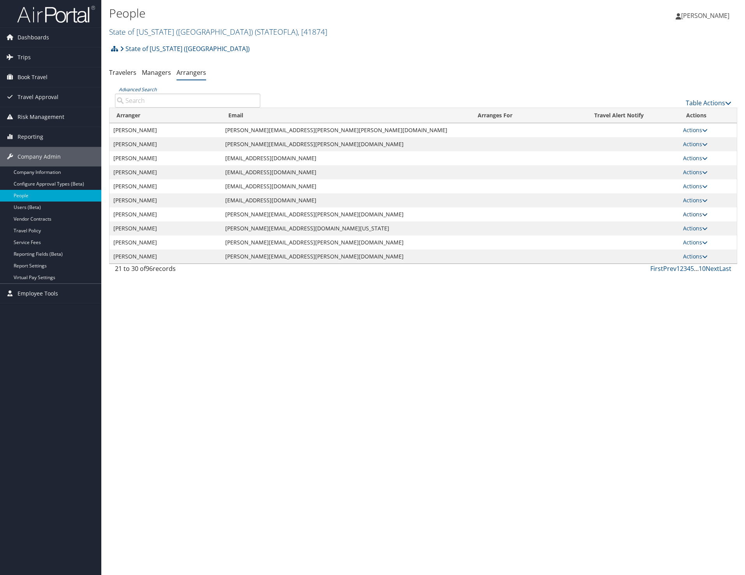
click at [691, 213] on link "Actions" at bounding box center [695, 213] width 25 height 7
click at [693, 239] on link "View Group" at bounding box center [702, 238] width 43 height 13
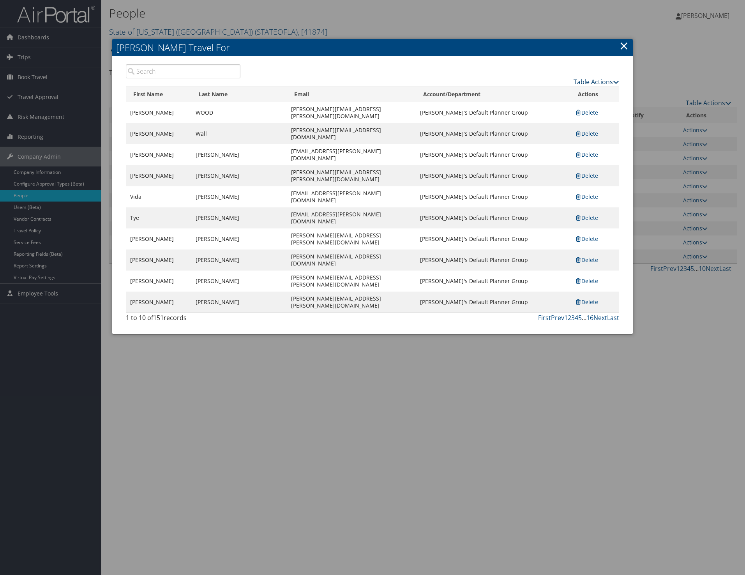
click at [604, 80] on link "Table Actions" at bounding box center [596, 82] width 46 height 9
click at [321, 115] on td "[PERSON_NAME][EMAIL_ADDRESS][PERSON_NAME][DOMAIN_NAME]" at bounding box center [351, 112] width 129 height 21
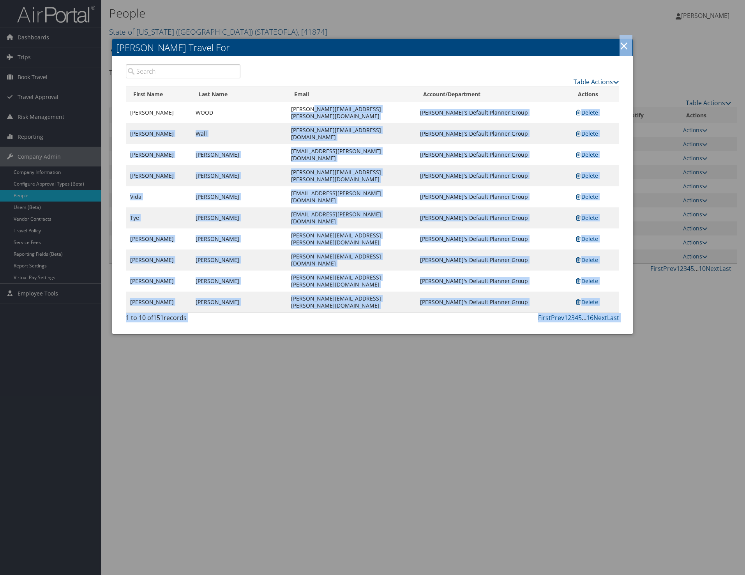
drag, startPoint x: 312, startPoint y: 109, endPoint x: 372, endPoint y: 287, distance: 187.6
click at [372, 287] on body "Menu Dashboards ► AirPortal 360™ (Manager) My Travel Dashboard Trips ► Airtiner…" at bounding box center [372, 287] width 745 height 575
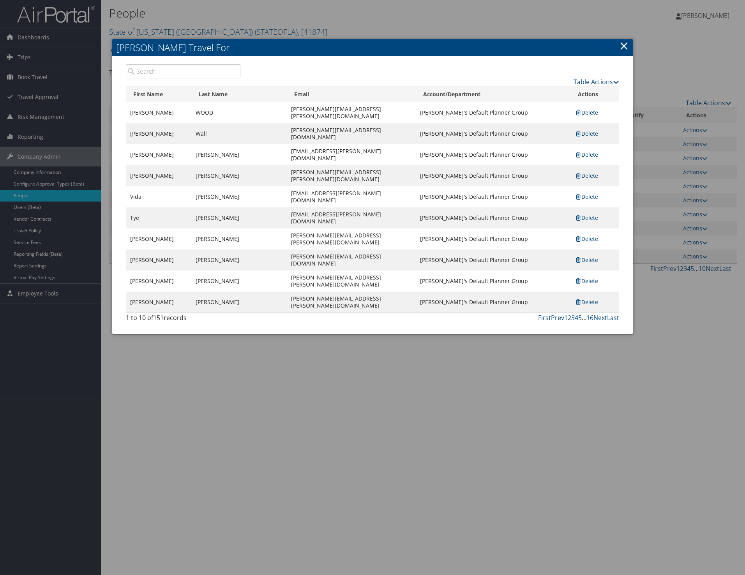
click at [396, 80] on div "Table Actions" at bounding box center [435, 81] width 367 height 9
click at [624, 45] on link "×" at bounding box center [623, 46] width 9 height 16
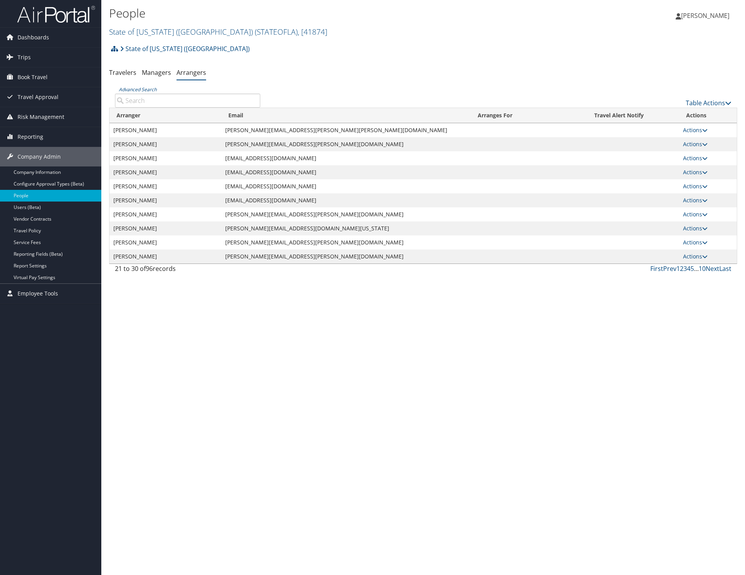
click at [192, 421] on div "People State of [US_STATE] (SOLA) ( STATEOFLA ) , [ 41874 ] State of [US_STATE]…" at bounding box center [422, 287] width 643 height 575
click at [246, 424] on div "People State of [US_STATE] (SOLA) ( STATEOFLA ) , [ 41874 ] State of [US_STATE]…" at bounding box center [422, 287] width 643 height 575
drag, startPoint x: 335, startPoint y: 448, endPoint x: 547, endPoint y: 273, distance: 275.6
click at [337, 447] on div "People State of [US_STATE] (SOLA) ( STATEOFLA ) , [ 41874 ] State of [US_STATE]…" at bounding box center [422, 287] width 643 height 575
click at [699, 10] on link "[PERSON_NAME]" at bounding box center [706, 15] width 62 height 23
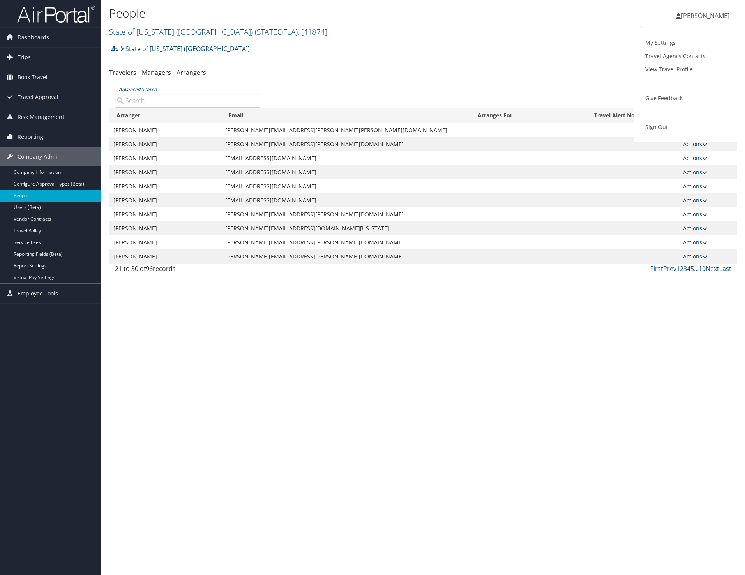
click at [419, 56] on div "State of [US_STATE] (SOLA) Account Structure State of [US_STATE] ([GEOGRAPHIC_D…" at bounding box center [423, 51] width 628 height 21
click at [23, 75] on span "Book Travel" at bounding box center [33, 76] width 30 height 19
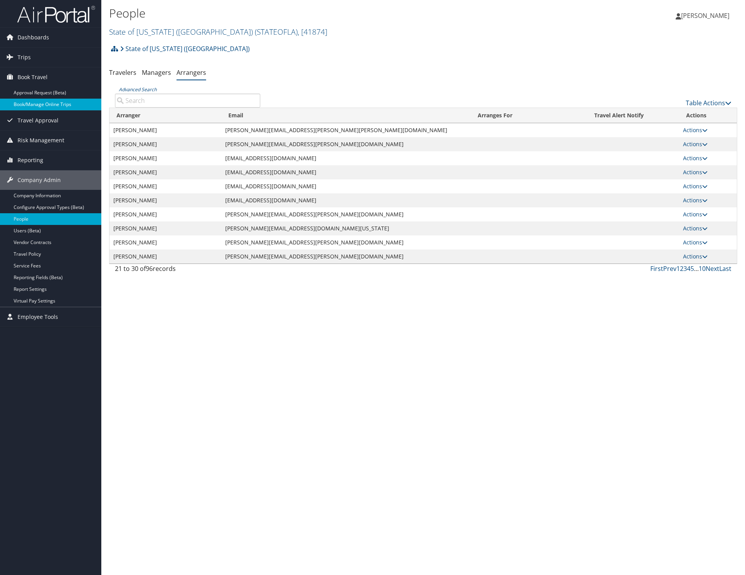
click at [59, 106] on link "Book/Manage Online Trips" at bounding box center [50, 105] width 101 height 12
